Goal: Information Seeking & Learning: Learn about a topic

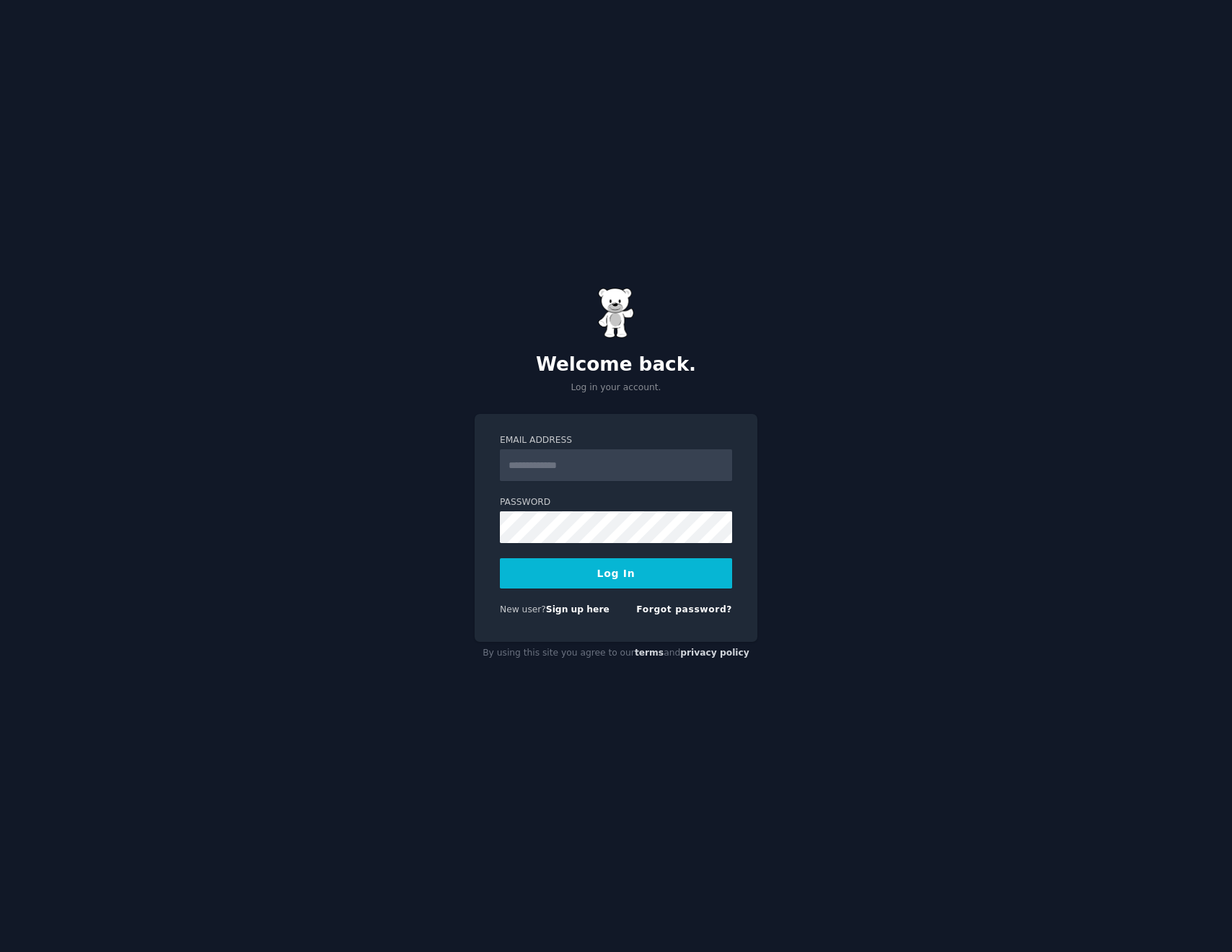
click at [561, 471] on input "Email Address" at bounding box center [616, 465] width 232 height 31
type input "**********"
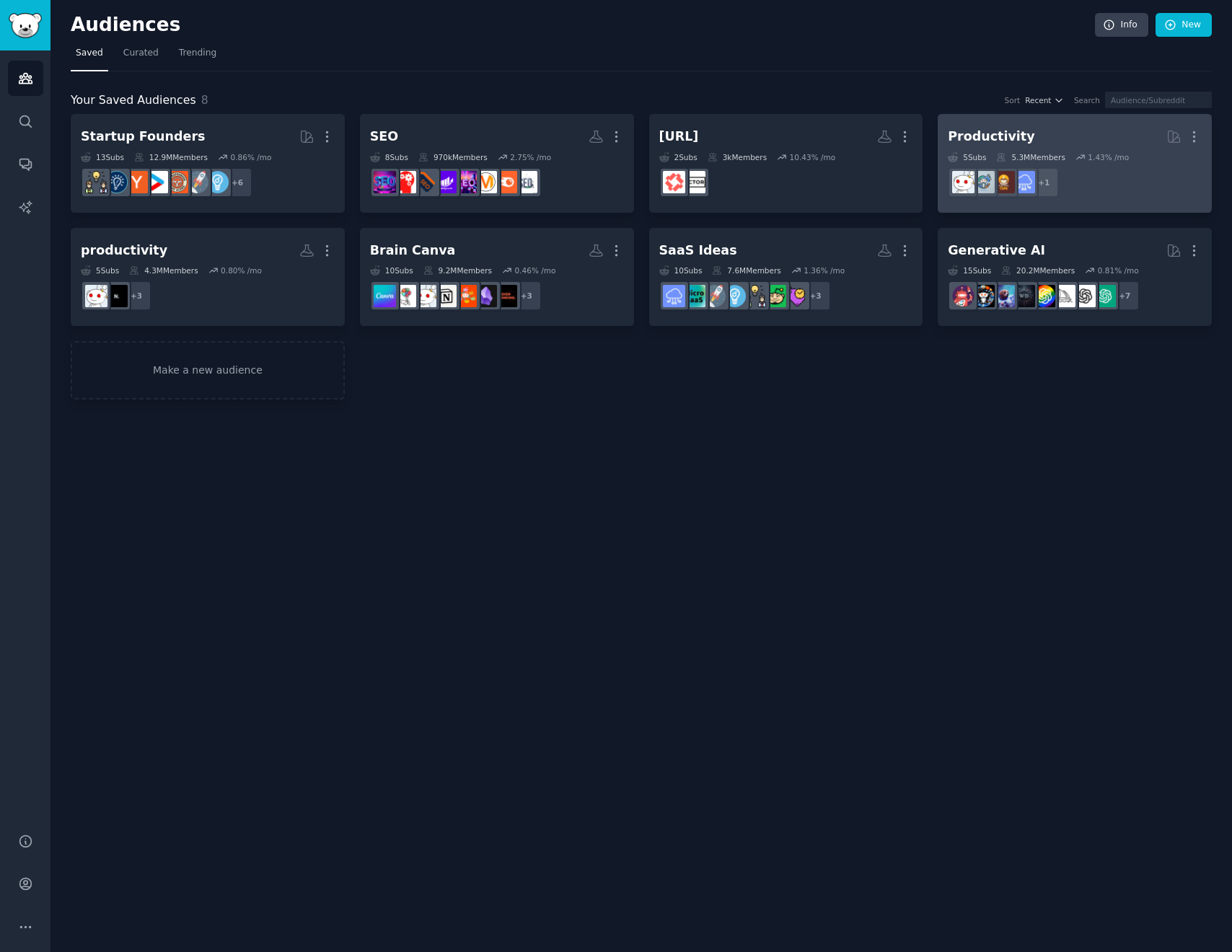
click at [1102, 169] on dd "r/Startup_Ideas + 1" at bounding box center [1075, 182] width 254 height 41
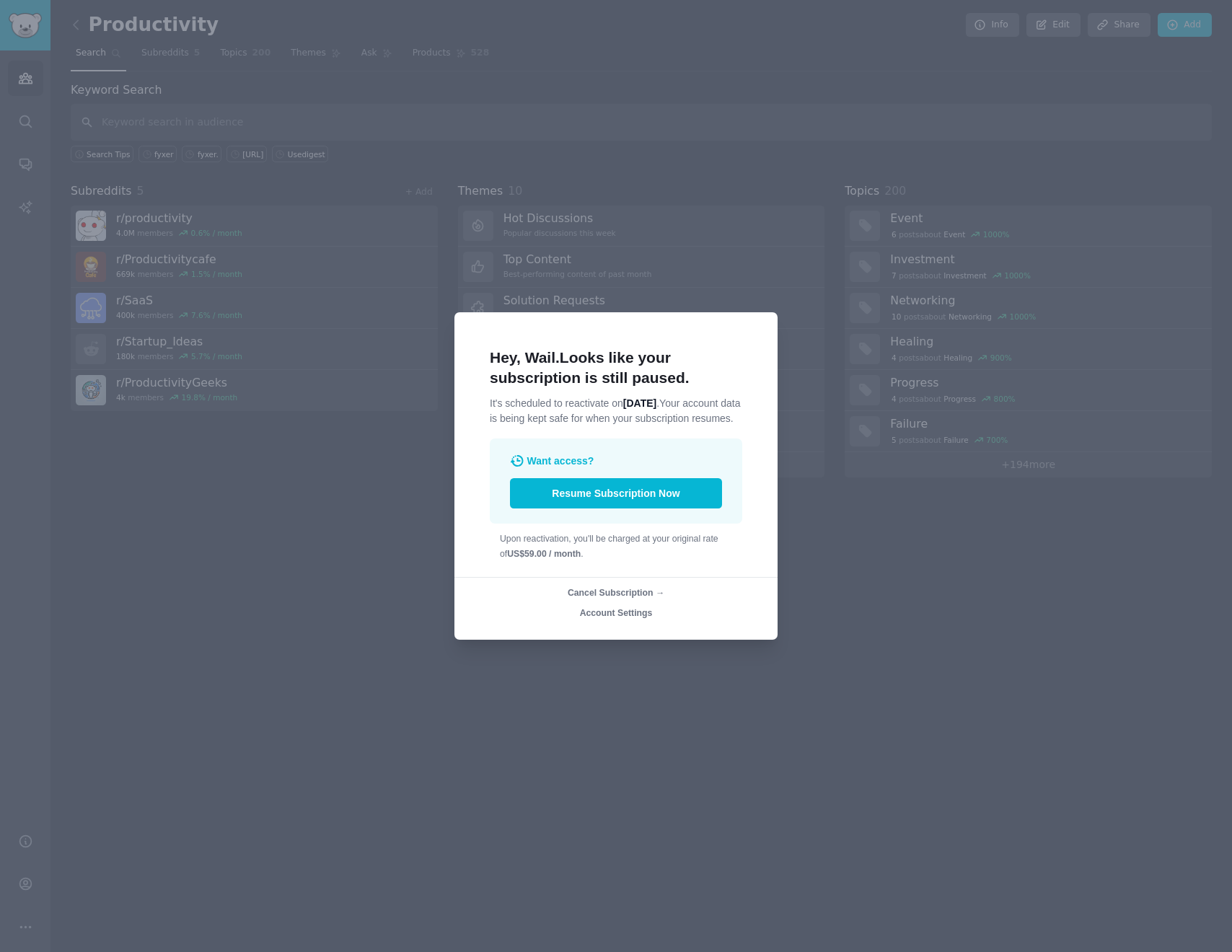
click at [863, 652] on div at bounding box center [616, 476] width 1232 height 952
click at [852, 520] on div at bounding box center [616, 476] width 1232 height 952
click at [210, 472] on div at bounding box center [616, 476] width 1232 height 952
click at [873, 655] on div at bounding box center [616, 476] width 1232 height 952
